Goal: Find specific page/section: Find specific page/section

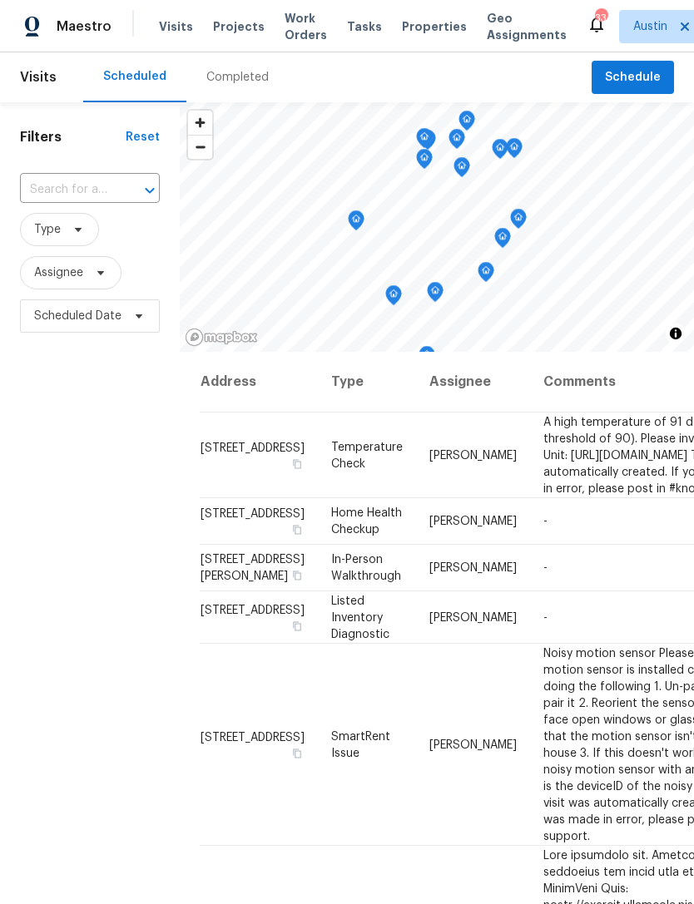
scroll to position [64, 143]
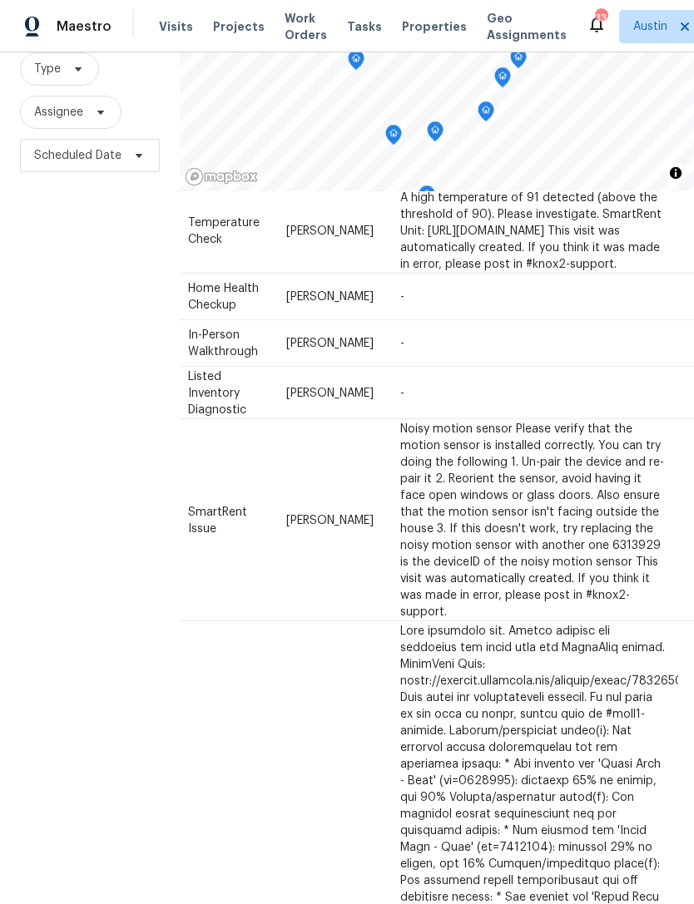
click at [427, 25] on span "Properties" at bounding box center [434, 26] width 65 height 17
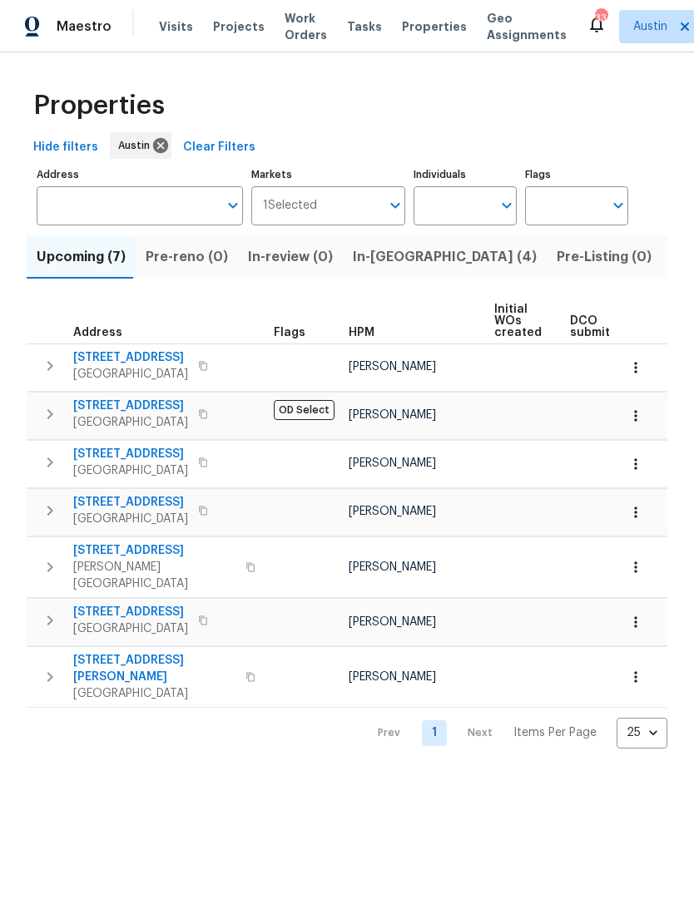
click at [57, 374] on icon "button" at bounding box center [50, 366] width 20 height 20
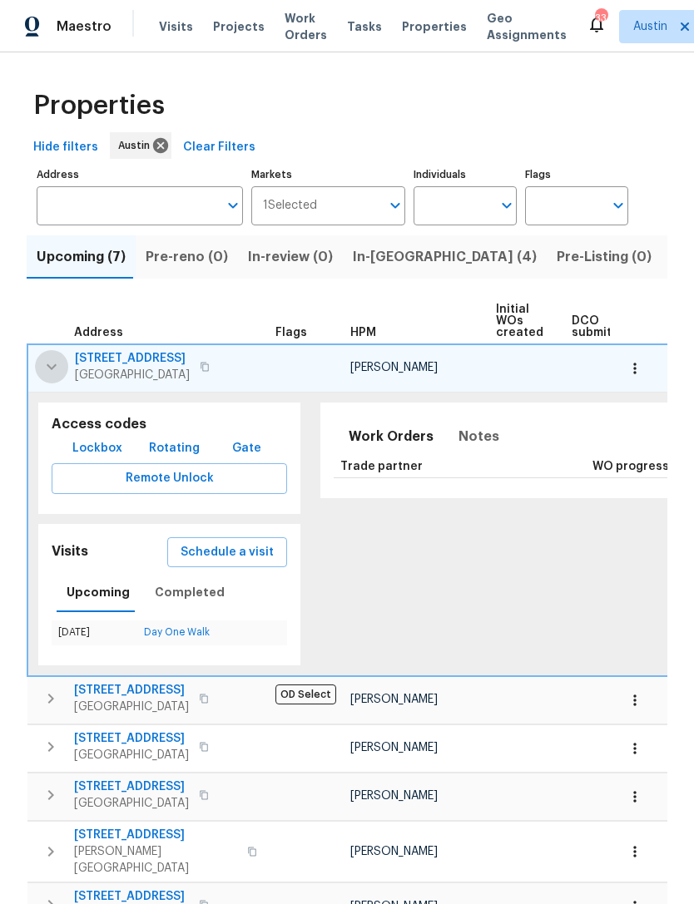
click at [53, 366] on icon "button" at bounding box center [52, 367] width 20 height 20
